Goal: Find specific page/section: Find specific page/section

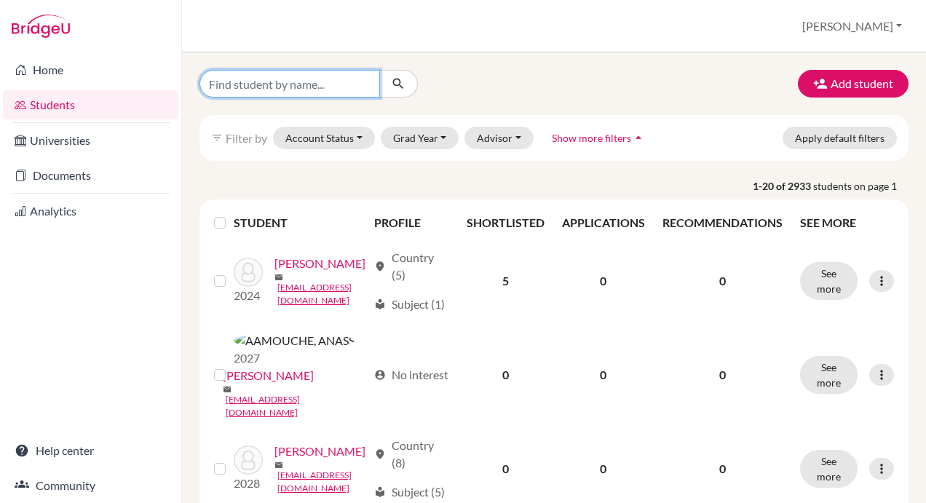
click at [285, 80] on input "Find student by name..." at bounding box center [289, 84] width 181 height 28
type input "[PERSON_NAME]"
click button "submit" at bounding box center [398, 84] width 39 height 28
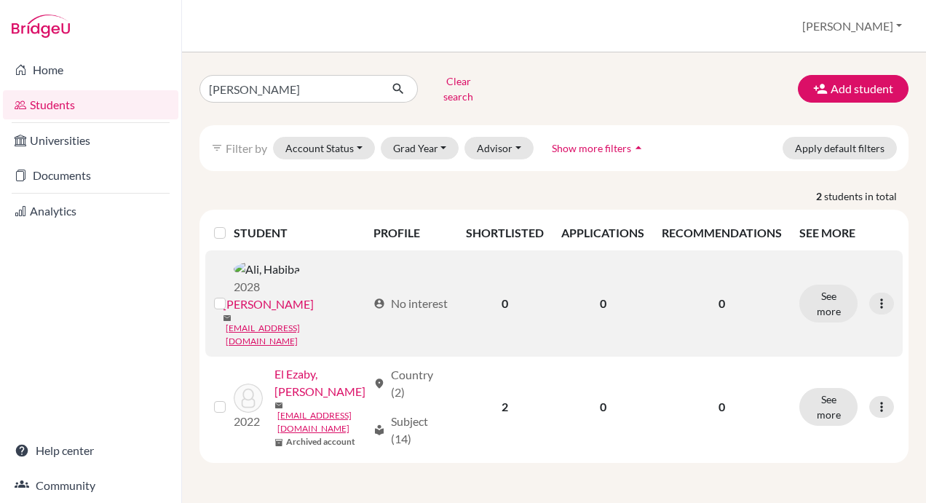
click at [261, 304] on link "[PERSON_NAME]" at bounding box center [268, 304] width 91 height 17
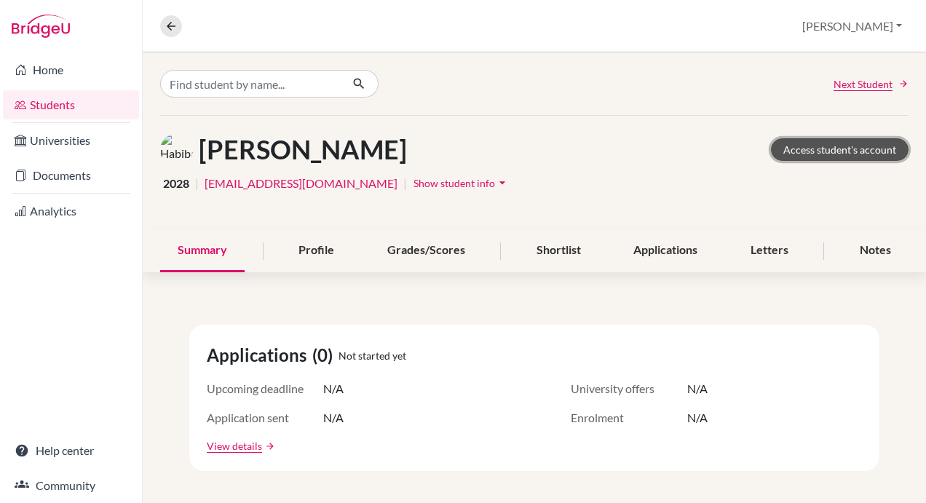
click at [834, 150] on link "Access student's account" at bounding box center [840, 149] width 138 height 23
